Goal: Navigation & Orientation: Find specific page/section

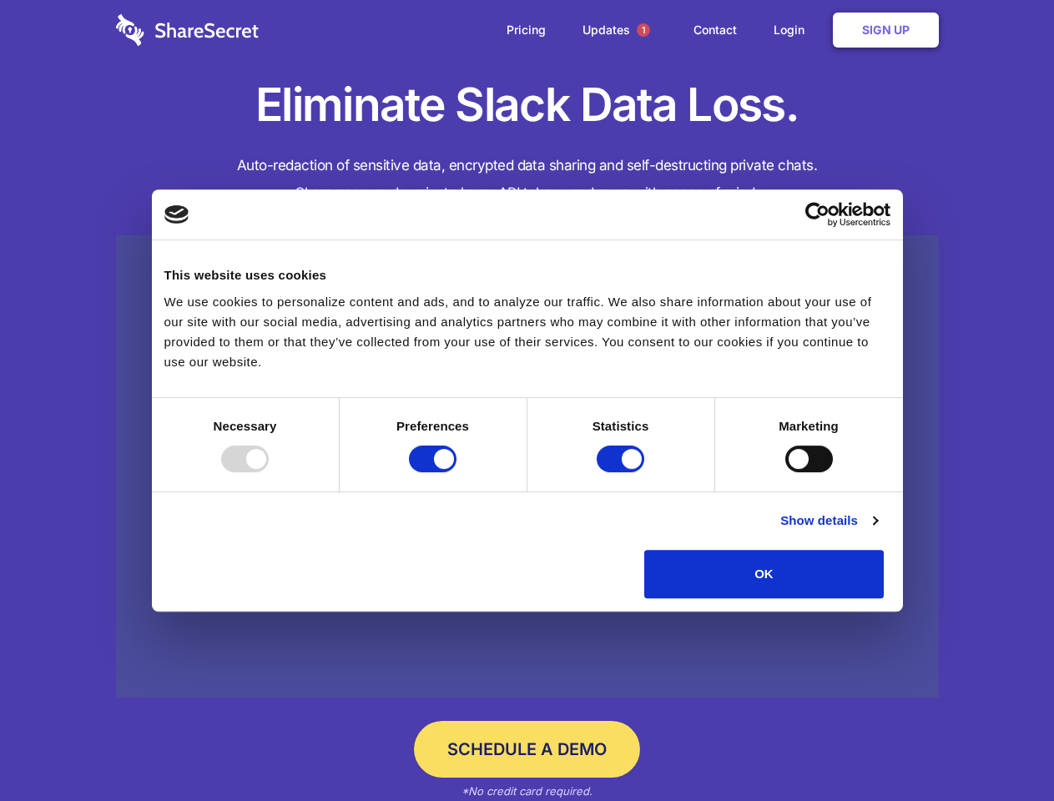
click at [269, 472] on div at bounding box center [245, 459] width 48 height 27
click at [457, 472] on input "Preferences" at bounding box center [433, 459] width 48 height 27
checkbox input "false"
click at [623, 472] on input "Statistics" at bounding box center [621, 459] width 48 height 27
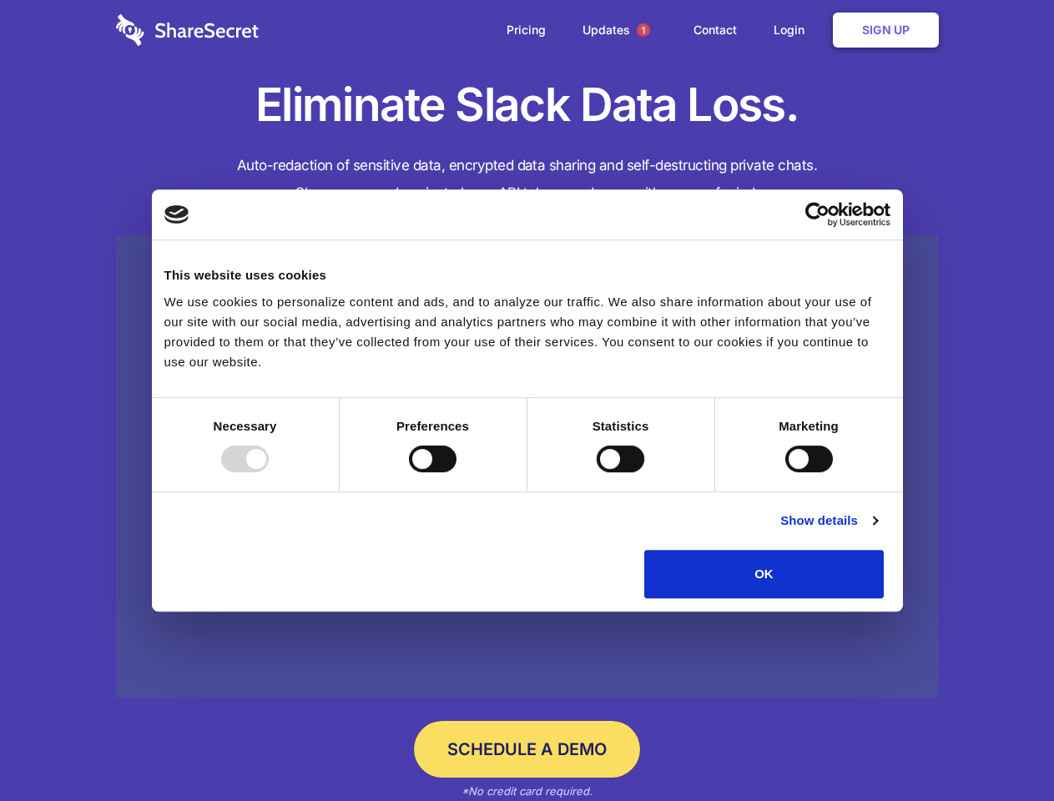
checkbox input "false"
click at [785, 472] on input "Marketing" at bounding box center [809, 459] width 48 height 27
checkbox input "true"
click at [877, 531] on link "Show details" at bounding box center [828, 521] width 97 height 20
click at [0, 0] on li "Necessary 7 Necessary cookies help make a website usable by enabling basic func…" at bounding box center [0, 0] width 0 height 0
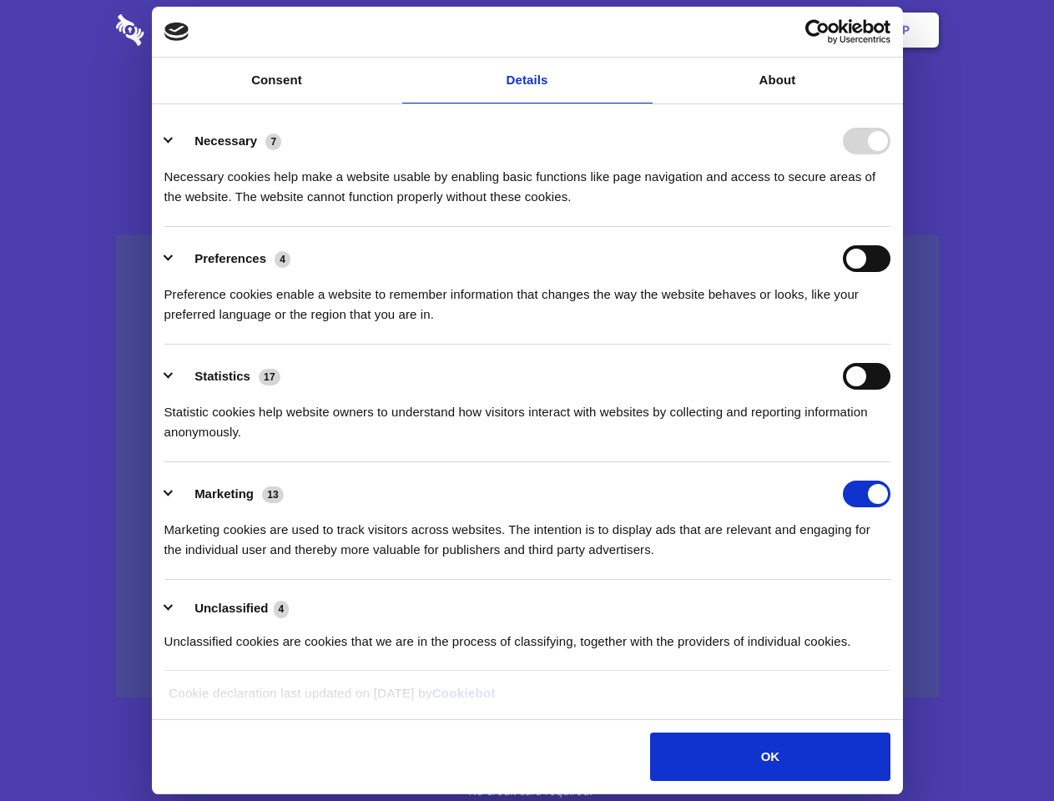
click at [643, 30] on span "1" at bounding box center [643, 29] width 13 height 13
